Goal: Find specific page/section: Find specific page/section

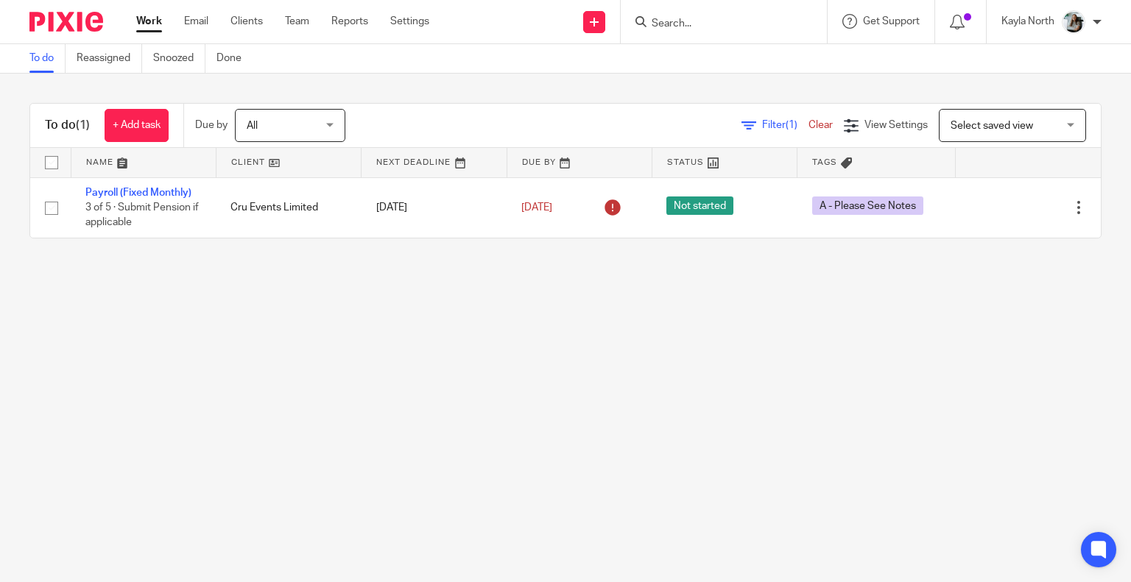
click at [716, 33] on div at bounding box center [724, 21] width 206 height 43
click at [713, 26] on input "Search" at bounding box center [716, 24] width 133 height 13
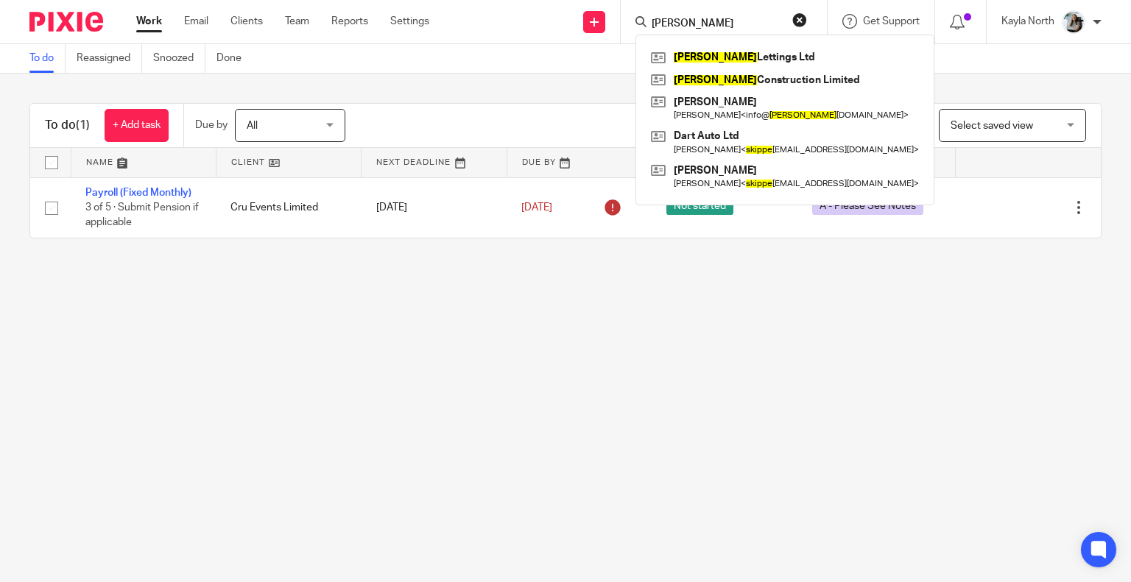
type input "skippy"
click button "submit" at bounding box center [0, 0] width 0 height 0
click at [751, 76] on link at bounding box center [784, 80] width 275 height 22
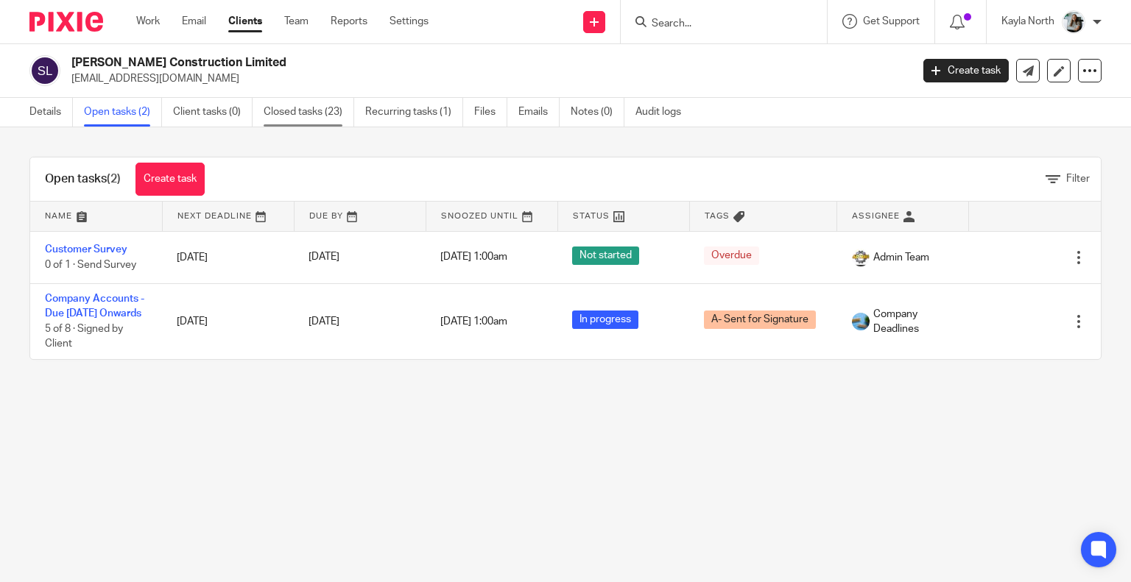
click at [342, 120] on link "Closed tasks (23)" at bounding box center [309, 112] width 91 height 29
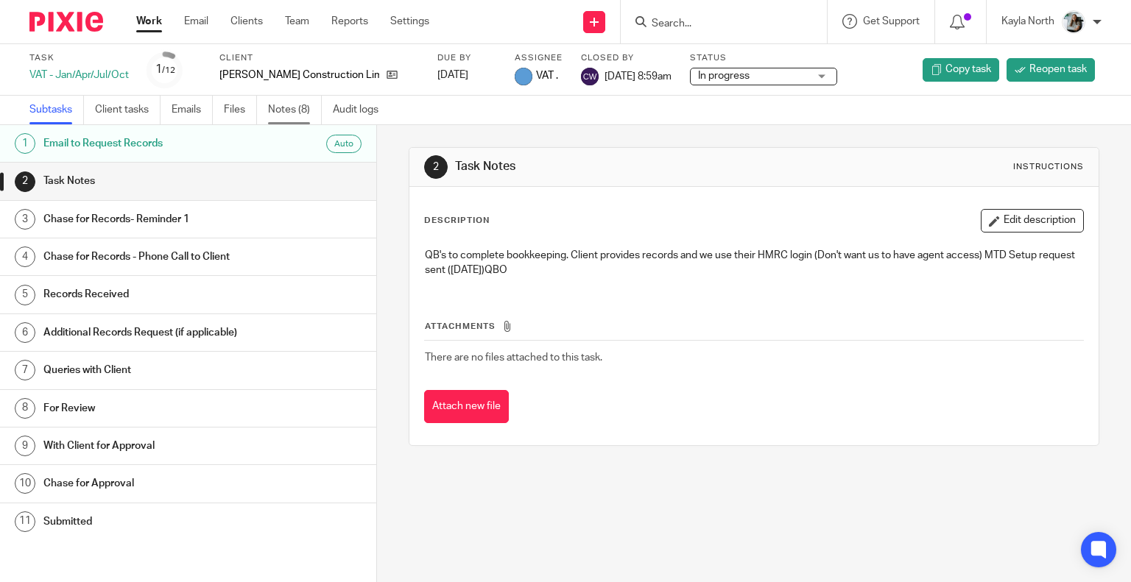
click at [294, 108] on link "Notes (8)" at bounding box center [295, 110] width 54 height 29
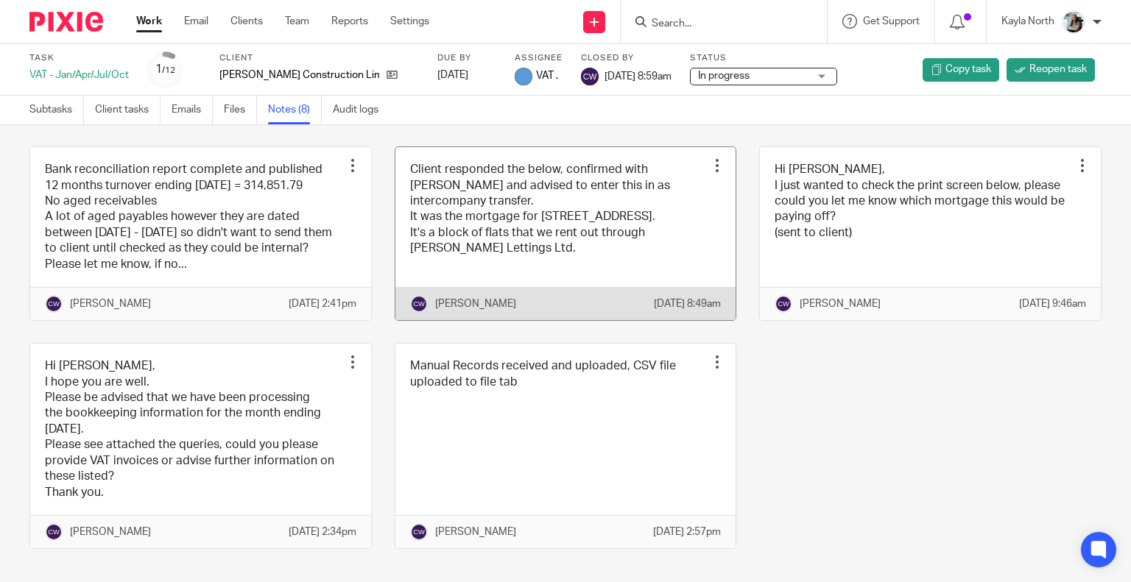
scroll to position [171, 0]
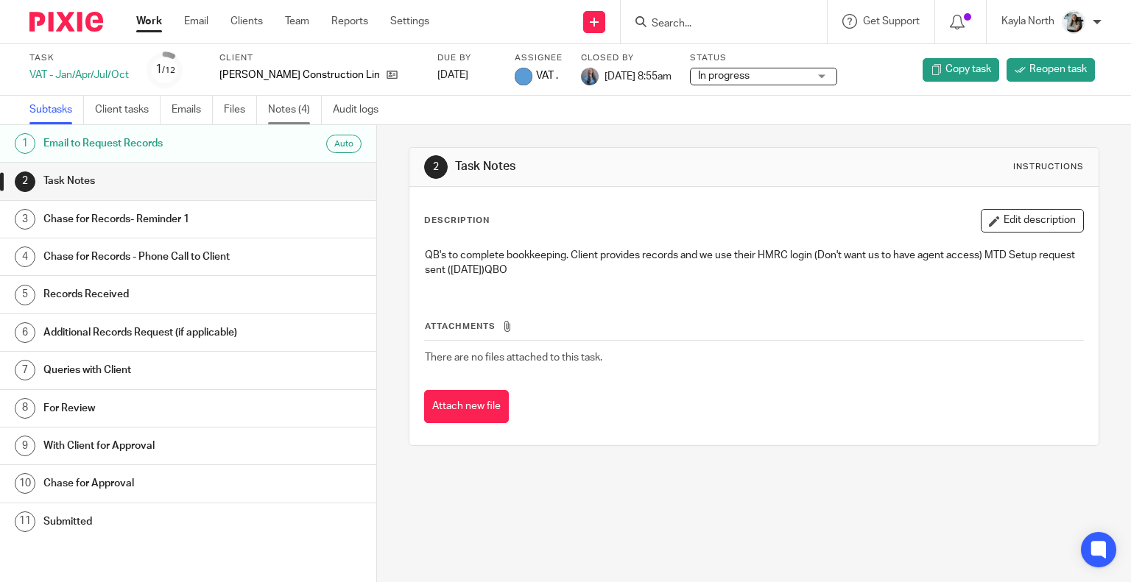
click at [302, 115] on link "Notes (4)" at bounding box center [295, 110] width 54 height 29
click at [308, 119] on link "Notes (10)" at bounding box center [298, 110] width 60 height 29
